Goal: Information Seeking & Learning: Understand process/instructions

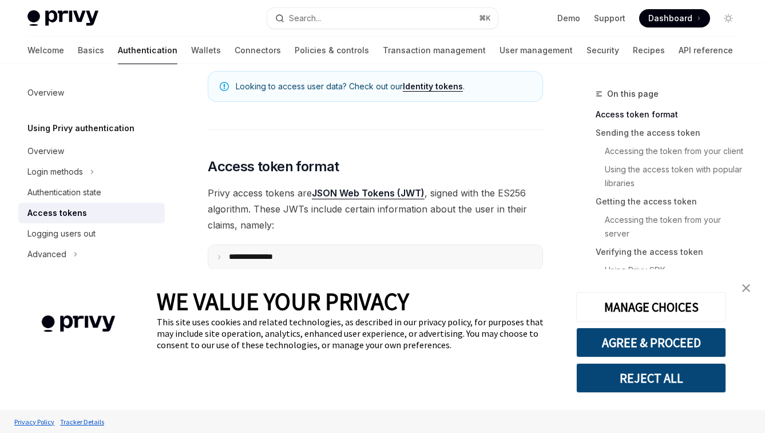
scroll to position [193, 0]
click at [744, 289] on img "close banner" at bounding box center [746, 288] width 8 height 8
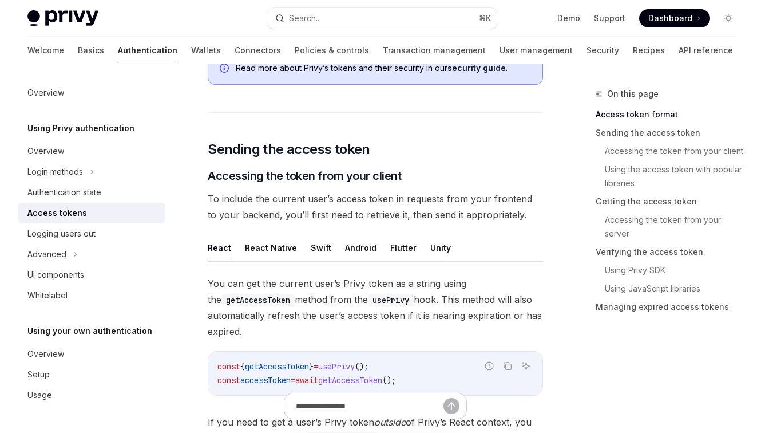
scroll to position [419, 0]
click at [73, 236] on div "Logging users out" at bounding box center [61, 234] width 68 height 14
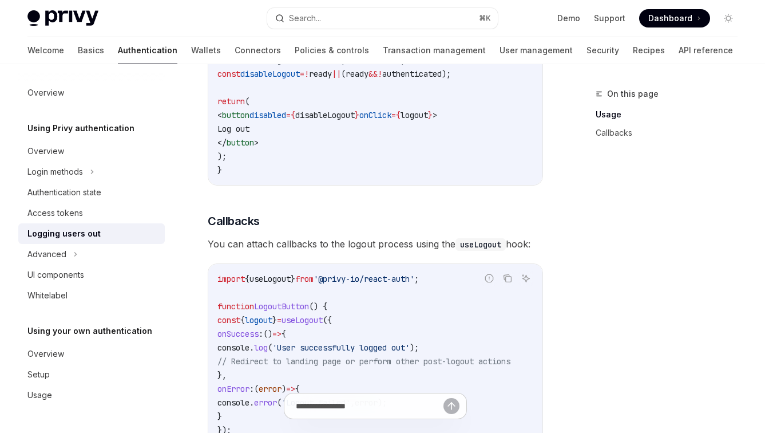
scroll to position [655, 0]
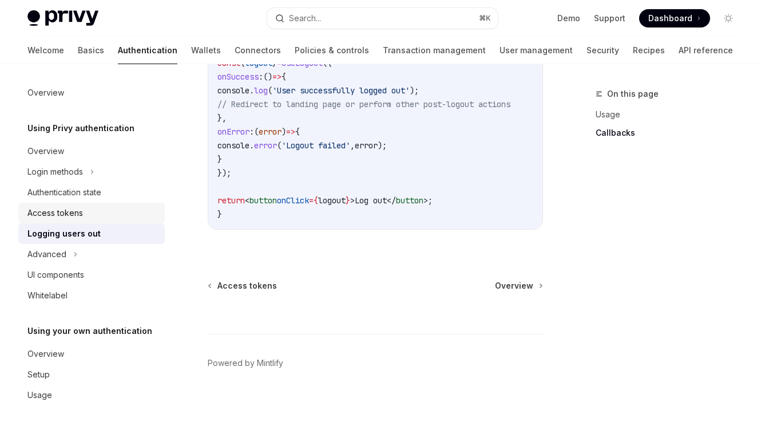
click at [85, 222] on link "Access tokens" at bounding box center [91, 213] width 147 height 21
type textarea "*"
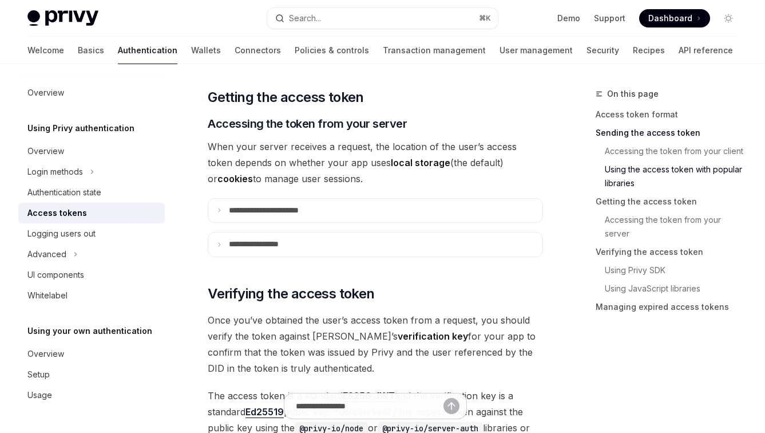
scroll to position [1517, 0]
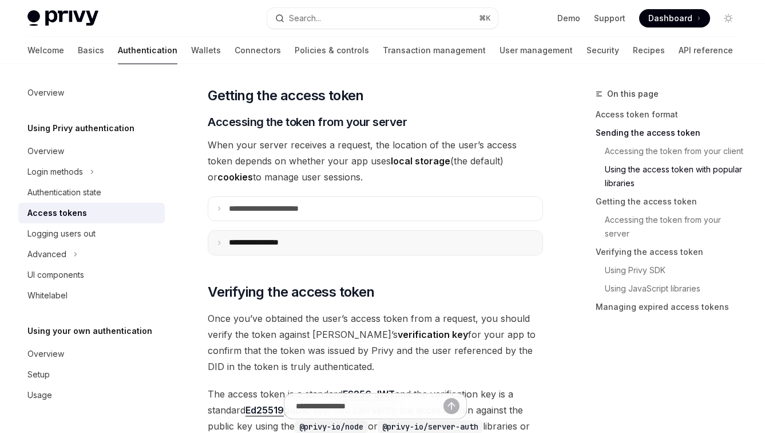
click at [352, 238] on summary "**********" at bounding box center [375, 243] width 334 height 24
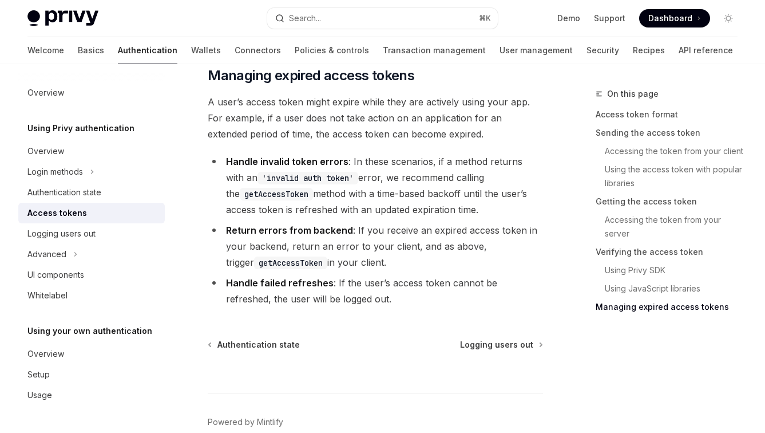
scroll to position [3603, 0]
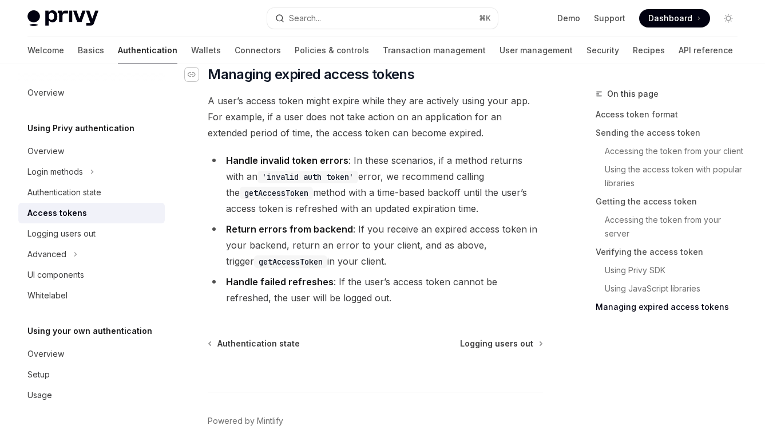
click at [194, 77] on icon "Navigate to header" at bounding box center [192, 74] width 8 height 5
click at [406, 216] on li "Handle invalid token errors : In these scenarios, if a method returns with an '…" at bounding box center [375, 184] width 335 height 64
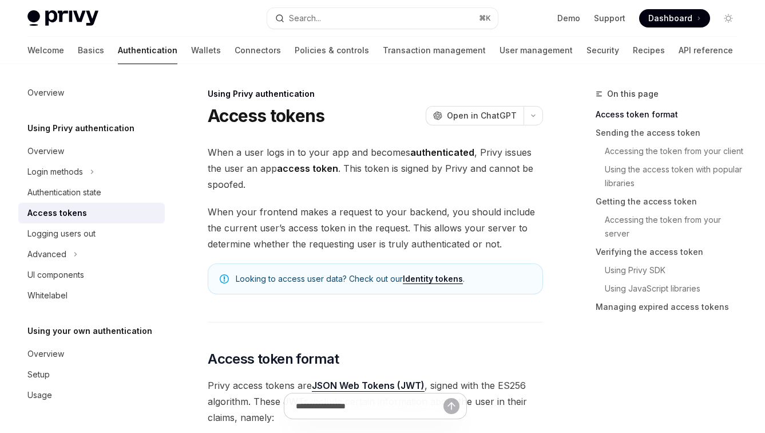
click at [382, 232] on span "When your frontend makes a request to your backend, you should include the curr…" at bounding box center [375, 228] width 335 height 48
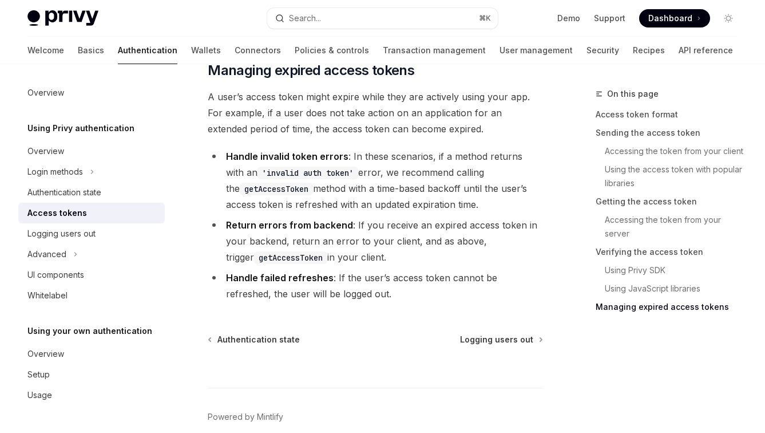
scroll to position [3606, 0]
click at [193, 74] on icon "Navigate to header" at bounding box center [192, 71] width 8 height 7
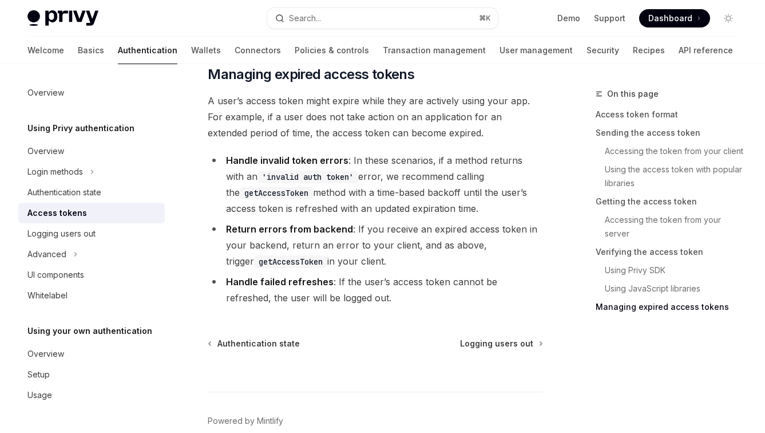
click at [378, 306] on li "Handle failed refreshes : If the user’s access token cannot be refreshed, the u…" at bounding box center [375, 290] width 335 height 32
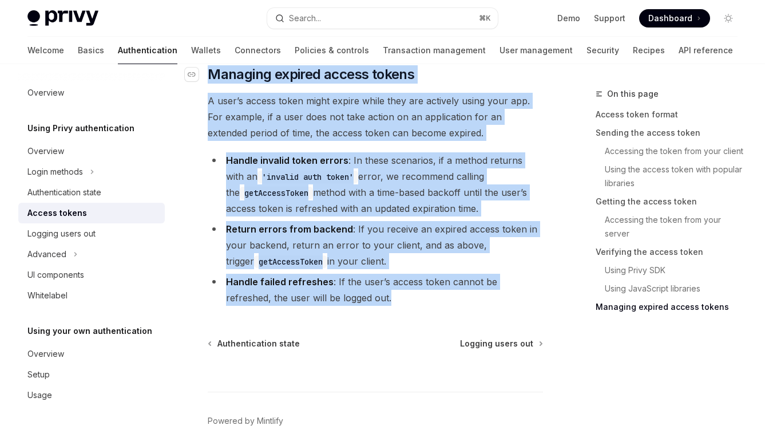
drag, startPoint x: 351, startPoint y: 321, endPoint x: 206, endPoint y: 98, distance: 265.5
click at [291, 141] on span "A user’s access token might expire while they are actively using your app. For …" at bounding box center [375, 117] width 335 height 48
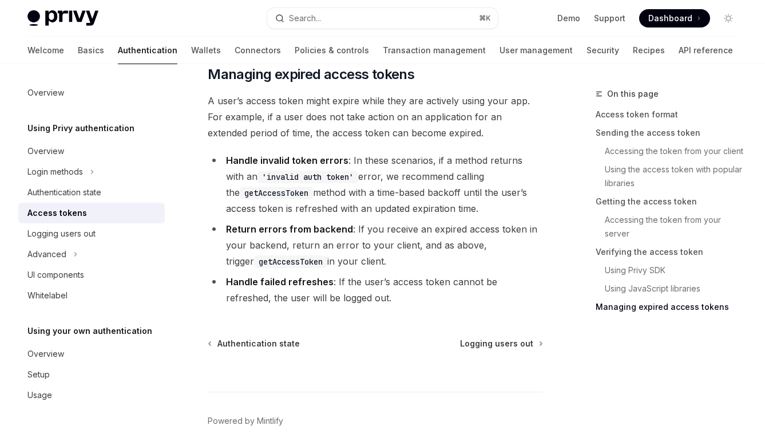
click at [383, 254] on li "Return errors from backend : If you receive an expired access token in your bac…" at bounding box center [375, 245] width 335 height 48
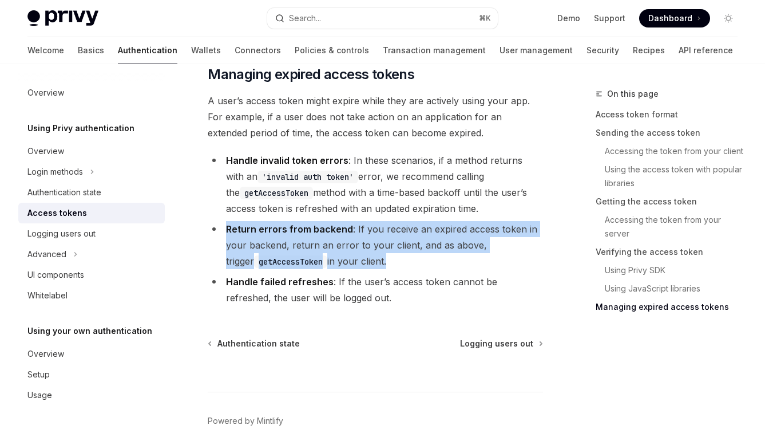
click at [383, 254] on li "Return errors from backend : If you receive an expired access token in your bac…" at bounding box center [375, 245] width 335 height 48
click at [405, 266] on li "Return errors from backend : If you receive an expired access token in your bac…" at bounding box center [375, 245] width 335 height 48
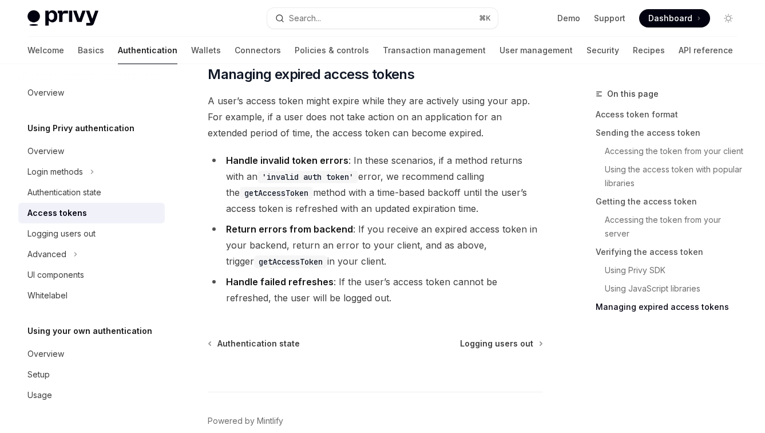
click at [272, 199] on code "getAccessToken" at bounding box center [276, 193] width 73 height 13
click at [441, 244] on li "Return errors from backend : If you receive an expired access token in your bac…" at bounding box center [375, 245] width 335 height 48
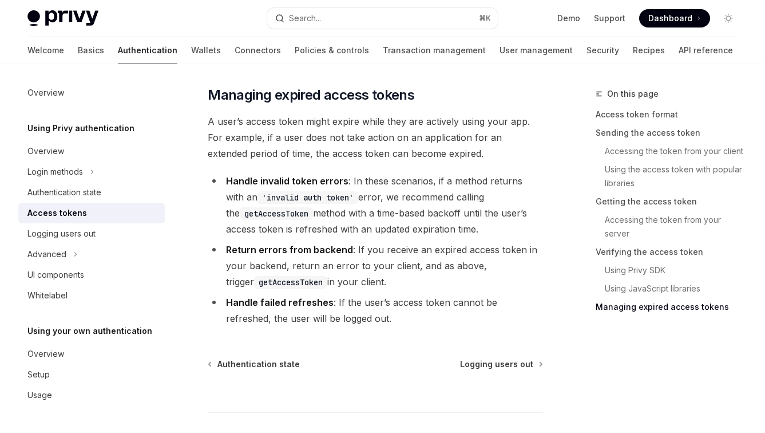
scroll to position [3568, 0]
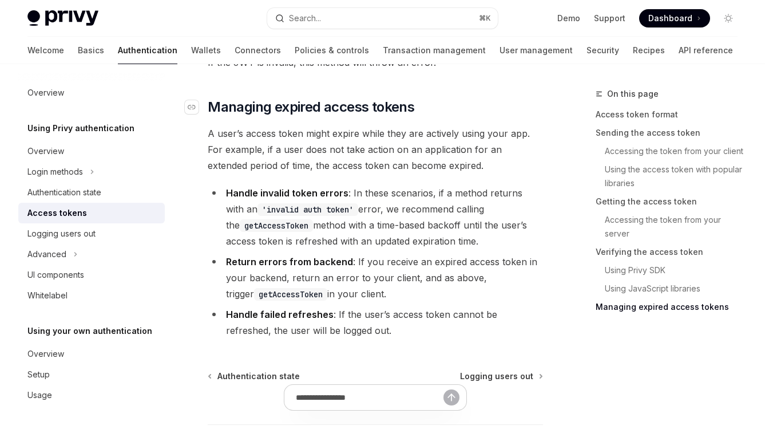
click at [293, 116] on span "Managing expired access tokens" at bounding box center [311, 107] width 207 height 18
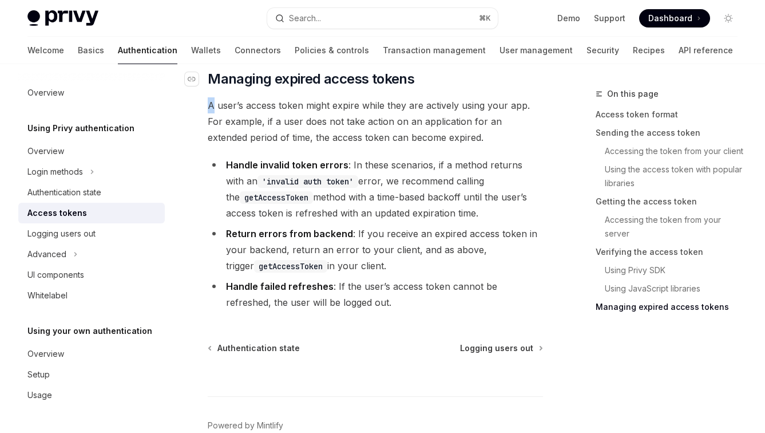
click at [253, 204] on code "getAccessToken" at bounding box center [276, 197] width 73 height 13
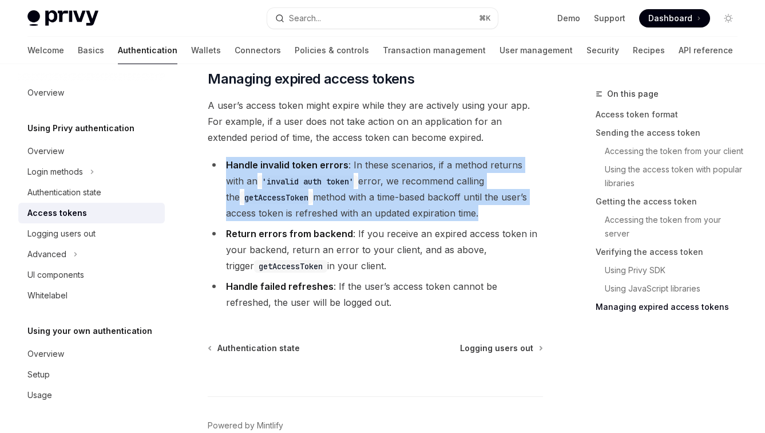
click at [253, 204] on code "getAccessToken" at bounding box center [276, 197] width 73 height 13
click at [268, 221] on li "Handle invalid token errors : In these scenarios, if a method returns with an '…" at bounding box center [375, 189] width 335 height 64
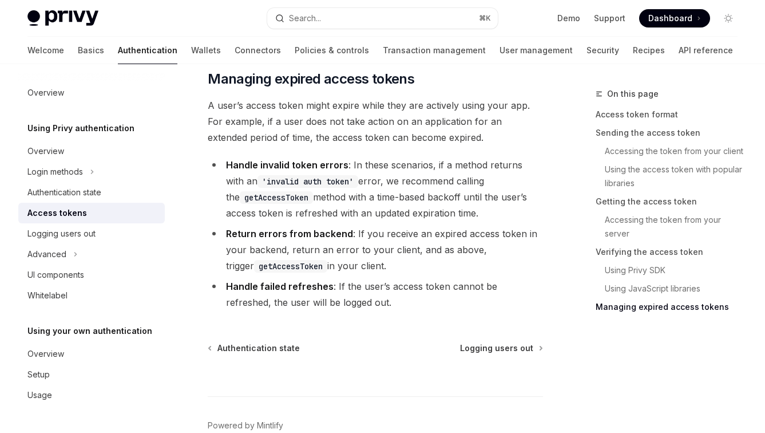
click at [247, 292] on strong "Handle failed refreshes" at bounding box center [280, 286] width 108 height 11
drag, startPoint x: 247, startPoint y: 301, endPoint x: 297, endPoint y: 301, distance: 49.8
click at [297, 292] on strong "Handle failed refreshes" at bounding box center [280, 286] width 108 height 11
click at [298, 292] on strong "Handle failed refreshes" at bounding box center [280, 286] width 108 height 11
drag, startPoint x: 298, startPoint y: 301, endPoint x: 233, endPoint y: 301, distance: 64.7
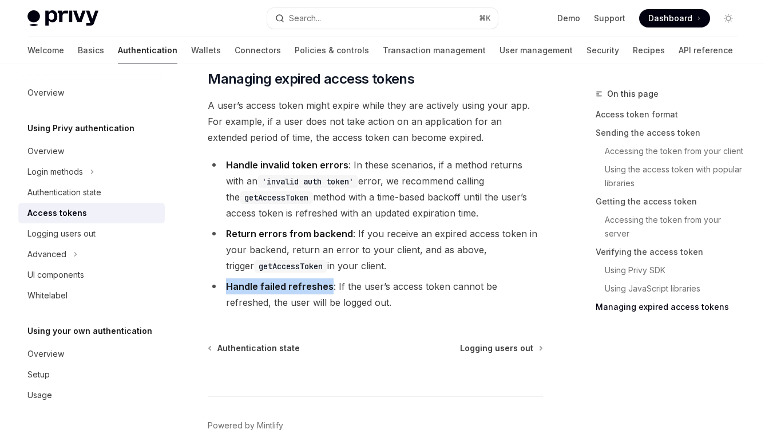
click at [233, 292] on strong "Handle failed refreshes" at bounding box center [280, 286] width 108 height 11
click at [305, 310] on li "Handle failed refreshes : If the user’s access token cannot be refreshed, the u…" at bounding box center [375, 294] width 335 height 32
click at [311, 310] on li "Handle failed refreshes : If the user’s access token cannot be refreshed, the u…" at bounding box center [375, 294] width 335 height 32
drag, startPoint x: 311, startPoint y: 318, endPoint x: 337, endPoint y: 318, distance: 25.8
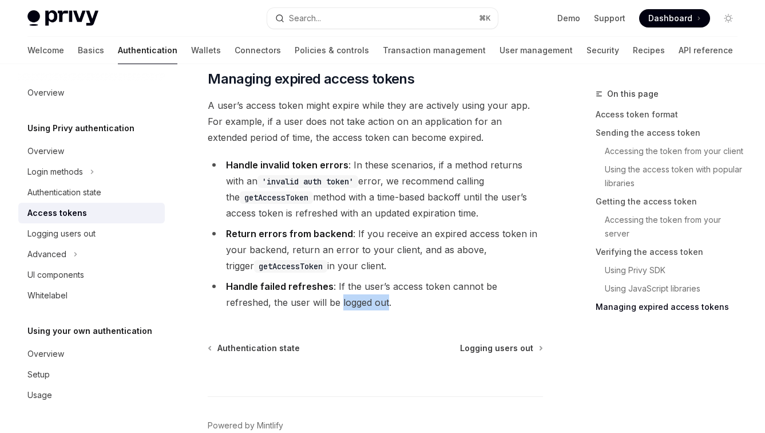
click at [337, 310] on li "Handle failed refreshes : If the user’s access token cannot be refreshed, the u…" at bounding box center [375, 294] width 335 height 32
click at [318, 310] on li "Handle failed refreshes : If the user’s access token cannot be refreshed, the u…" at bounding box center [375, 294] width 335 height 32
click at [322, 310] on li "Handle failed refreshes : If the user’s access token cannot be refreshed, the u…" at bounding box center [375, 294] width 335 height 32
click at [316, 310] on li "Handle failed refreshes : If the user’s access token cannot be refreshed, the u…" at bounding box center [375, 294] width 335 height 32
drag, startPoint x: 316, startPoint y: 320, endPoint x: 332, endPoint y: 320, distance: 16.0
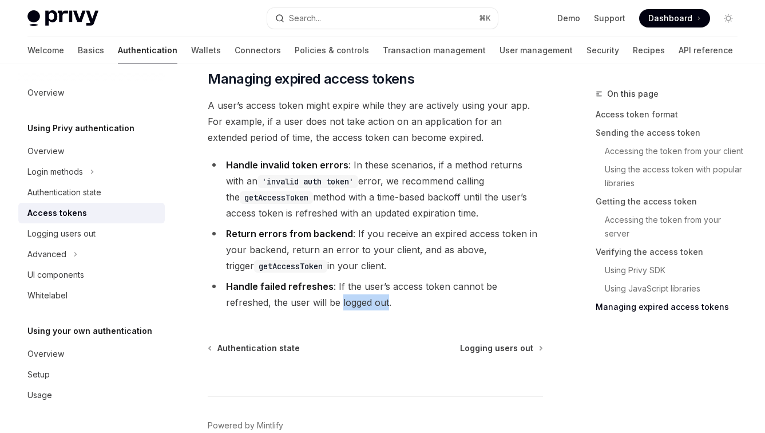
click at [332, 310] on li "Handle failed refreshes : If the user’s access token cannot be refreshed, the u…" at bounding box center [375, 294] width 335 height 32
click at [340, 310] on li "Handle failed refreshes : If the user’s access token cannot be refreshed, the u…" at bounding box center [375, 294] width 335 height 32
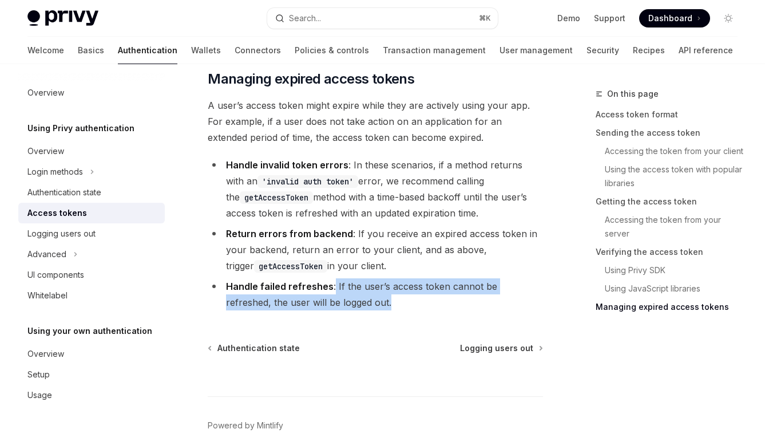
drag, startPoint x: 348, startPoint y: 321, endPoint x: 333, endPoint y: 303, distance: 23.5
click at [333, 303] on li "Handle failed refreshes : If the user’s access token cannot be refreshed, the u…" at bounding box center [375, 294] width 335 height 32
click at [359, 310] on li "Handle failed refreshes : If the user’s access token cannot be refreshed, the u…" at bounding box center [375, 294] width 335 height 32
